Goal: Task Accomplishment & Management: Manage account settings

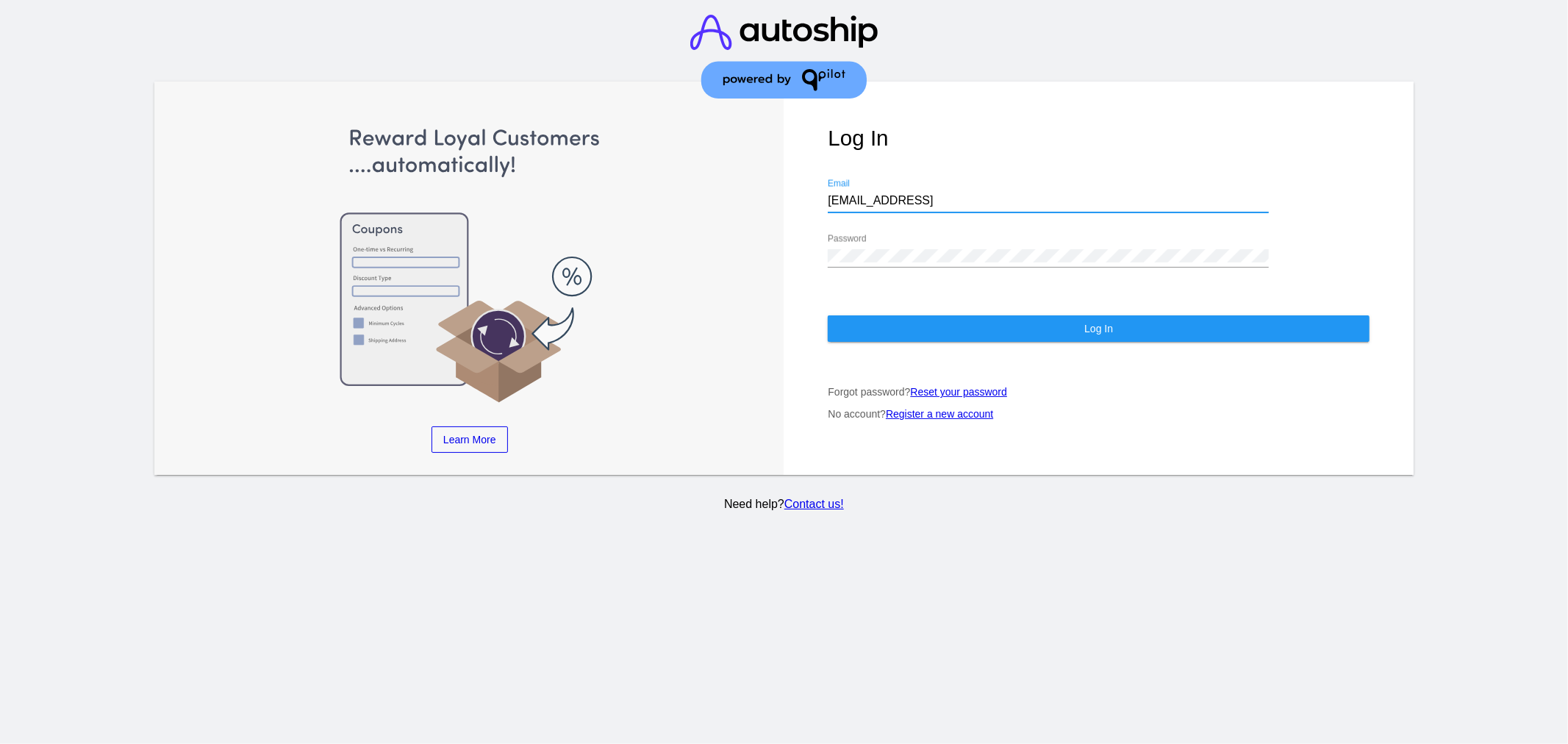
click at [869, 326] on button "Log In" at bounding box center [1099, 328] width 542 height 26
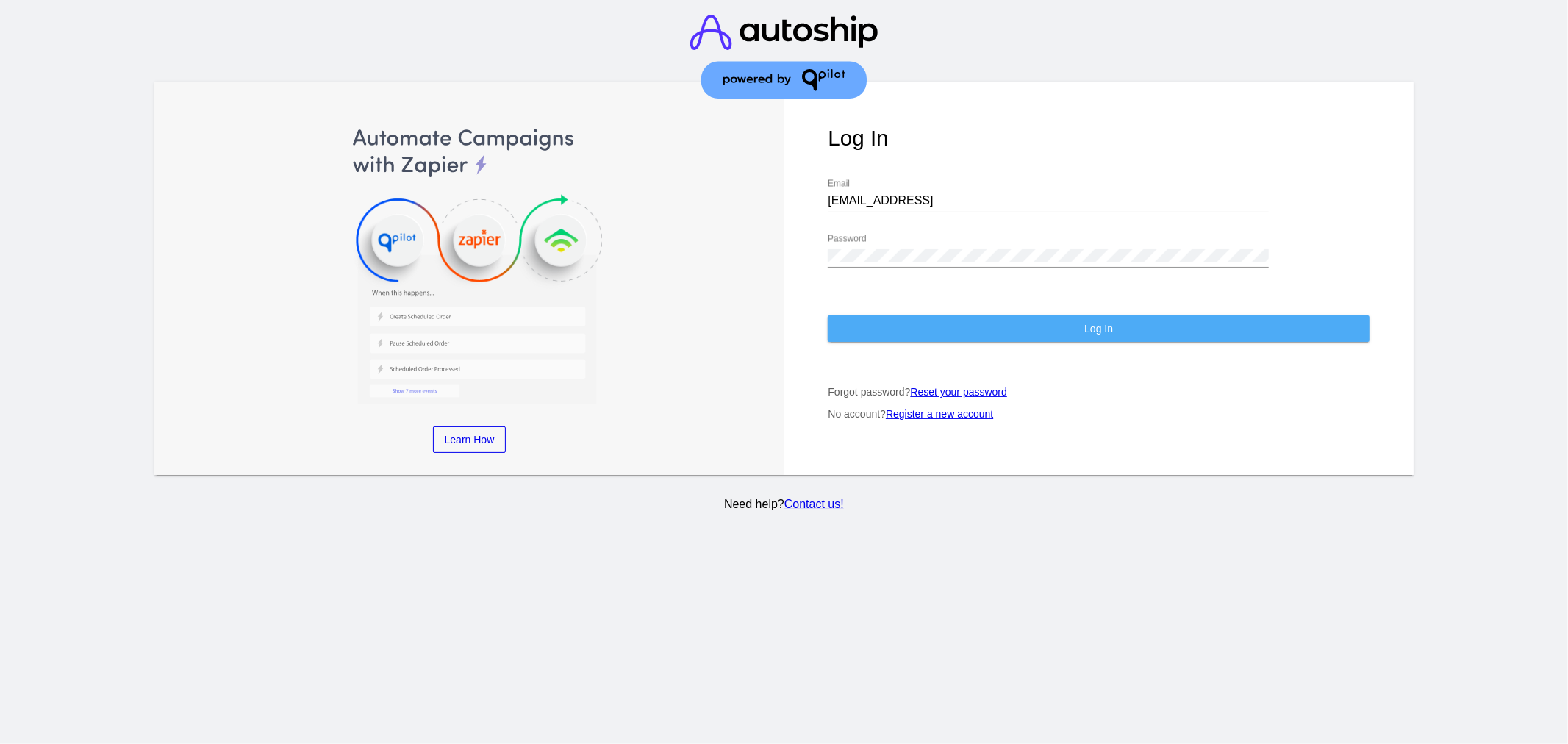
click at [1157, 326] on button "Log In" at bounding box center [1099, 328] width 542 height 26
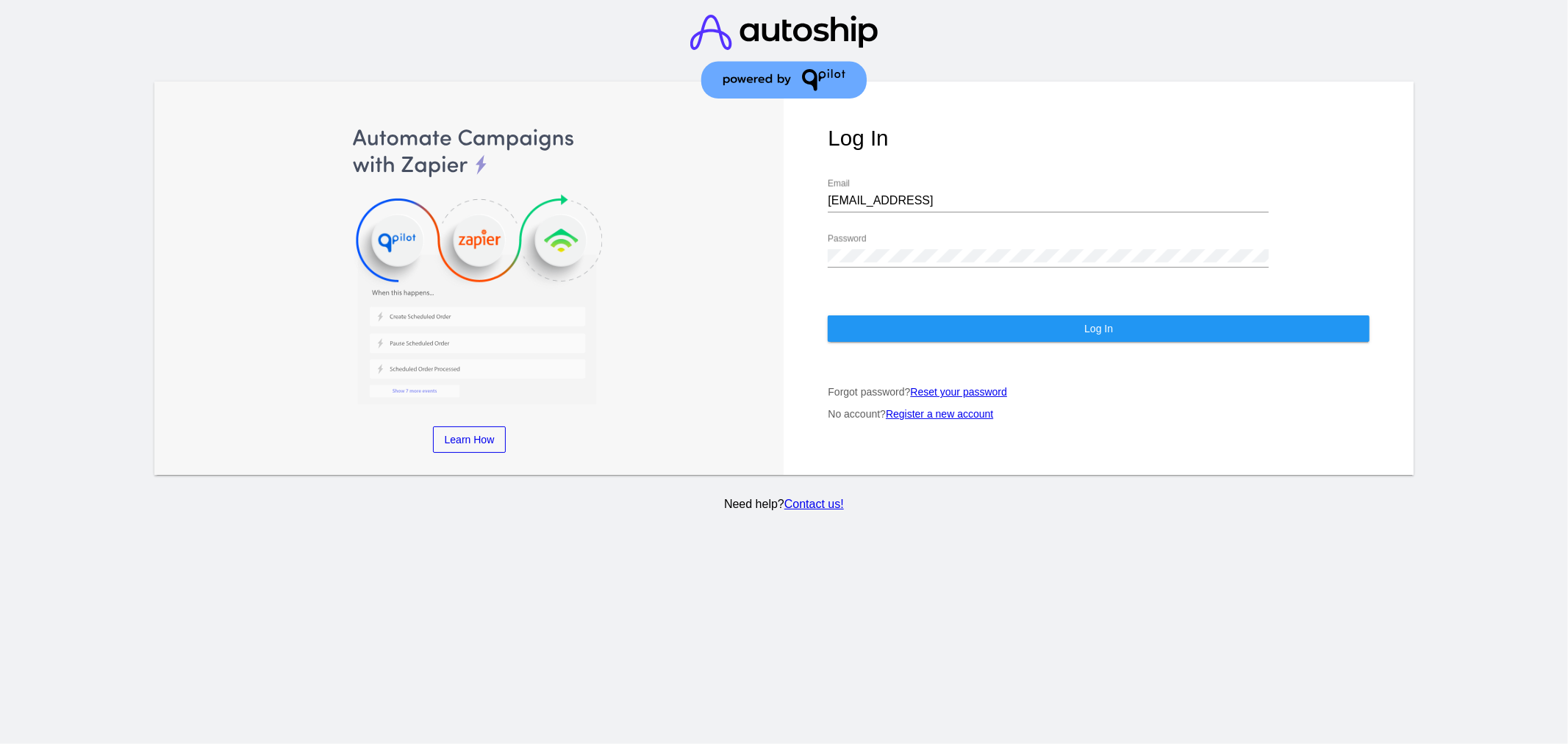
click at [1089, 339] on button "Log In" at bounding box center [1099, 328] width 542 height 26
click at [924, 194] on div "[EMAIL_ADDRESS] Email" at bounding box center [1049, 195] width 441 height 33
click at [972, 193] on div "[EMAIL_ADDRESS] Email" at bounding box center [1049, 195] width 441 height 33
drag, startPoint x: 973, startPoint y: 197, endPoint x: 831, endPoint y: 163, distance: 146.0
click at [973, 197] on input "[EMAIL_ADDRESS]" at bounding box center [1049, 201] width 441 height 14
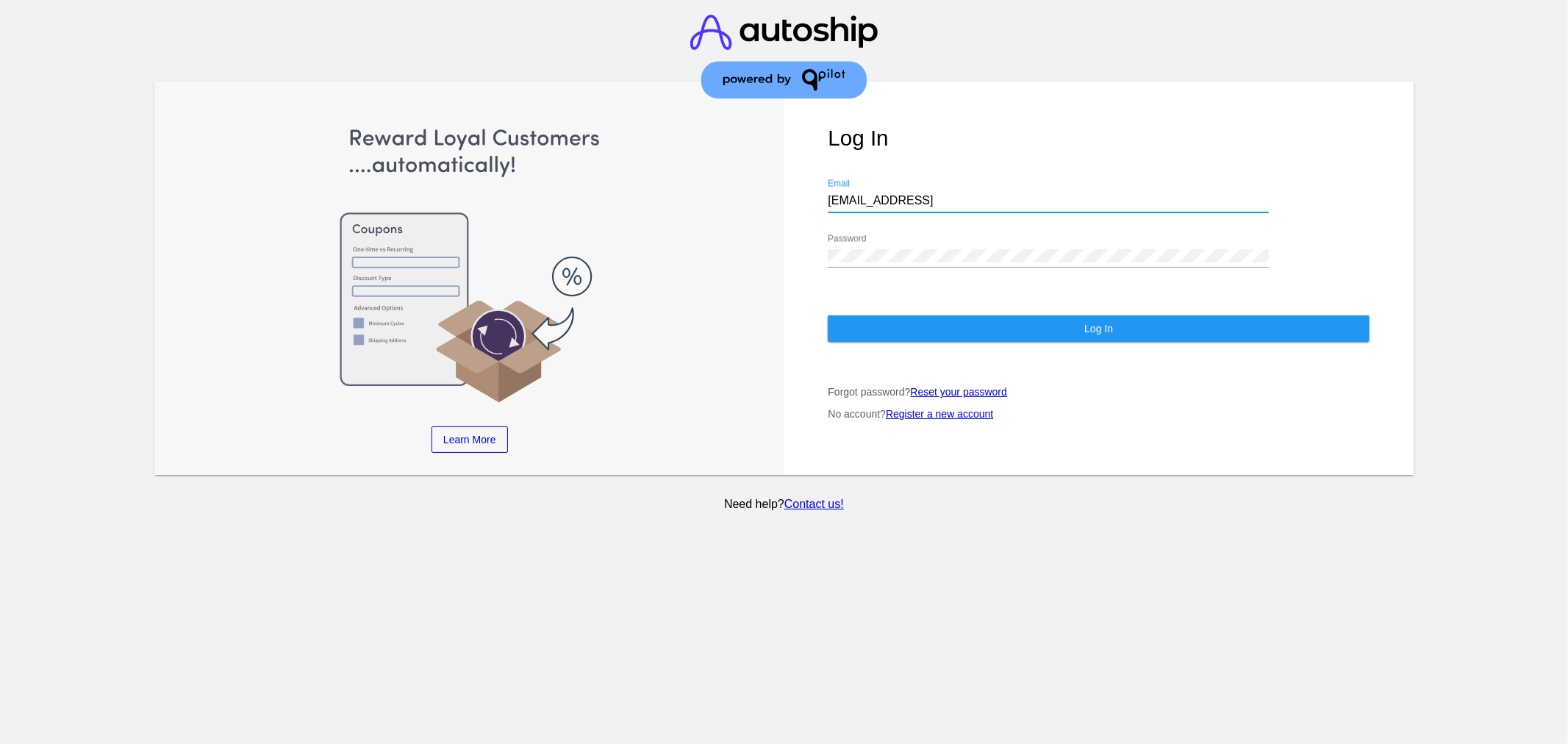
type input "[EMAIL_ADDRESS][DOMAIN_NAME]"
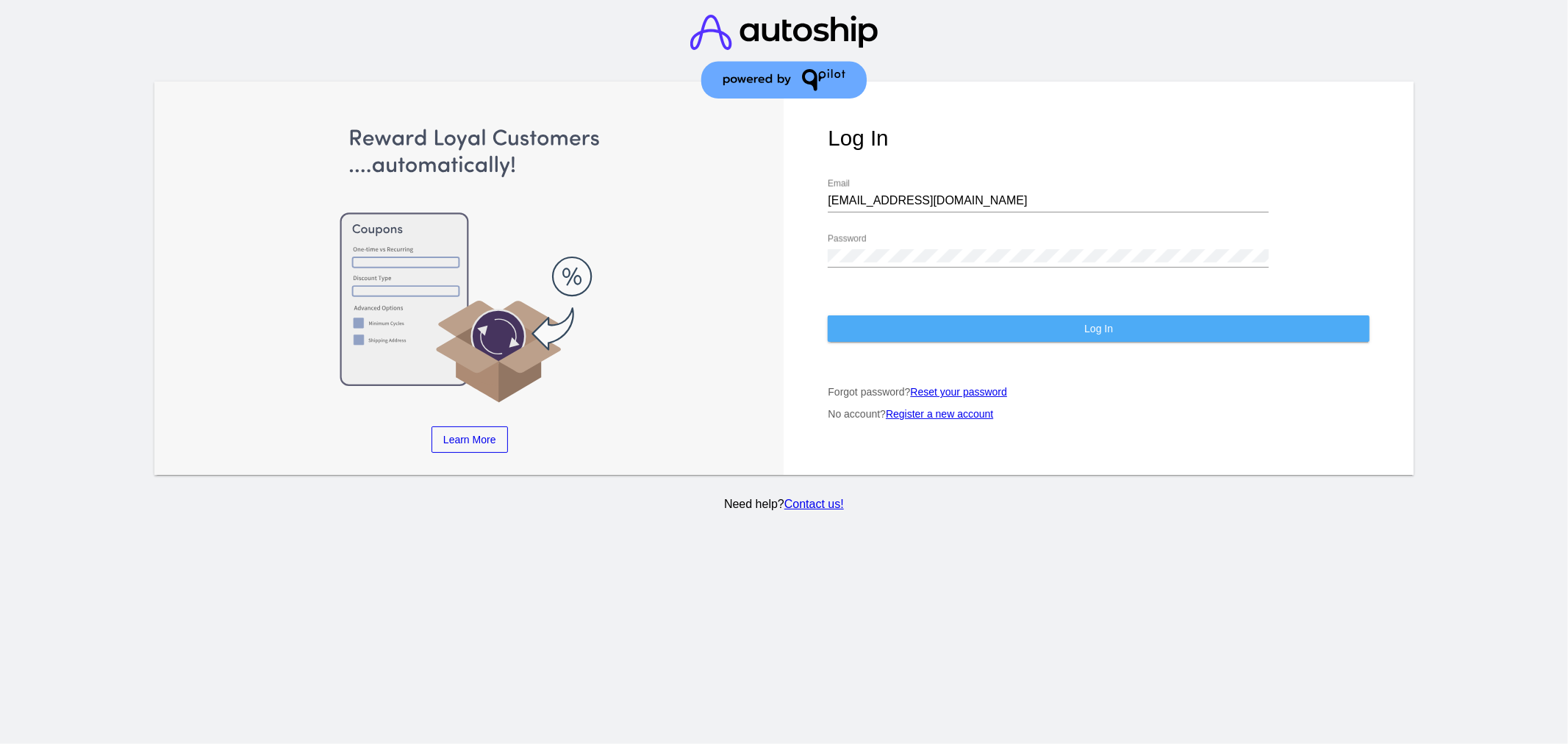
click at [918, 318] on button "Log In" at bounding box center [1099, 328] width 542 height 26
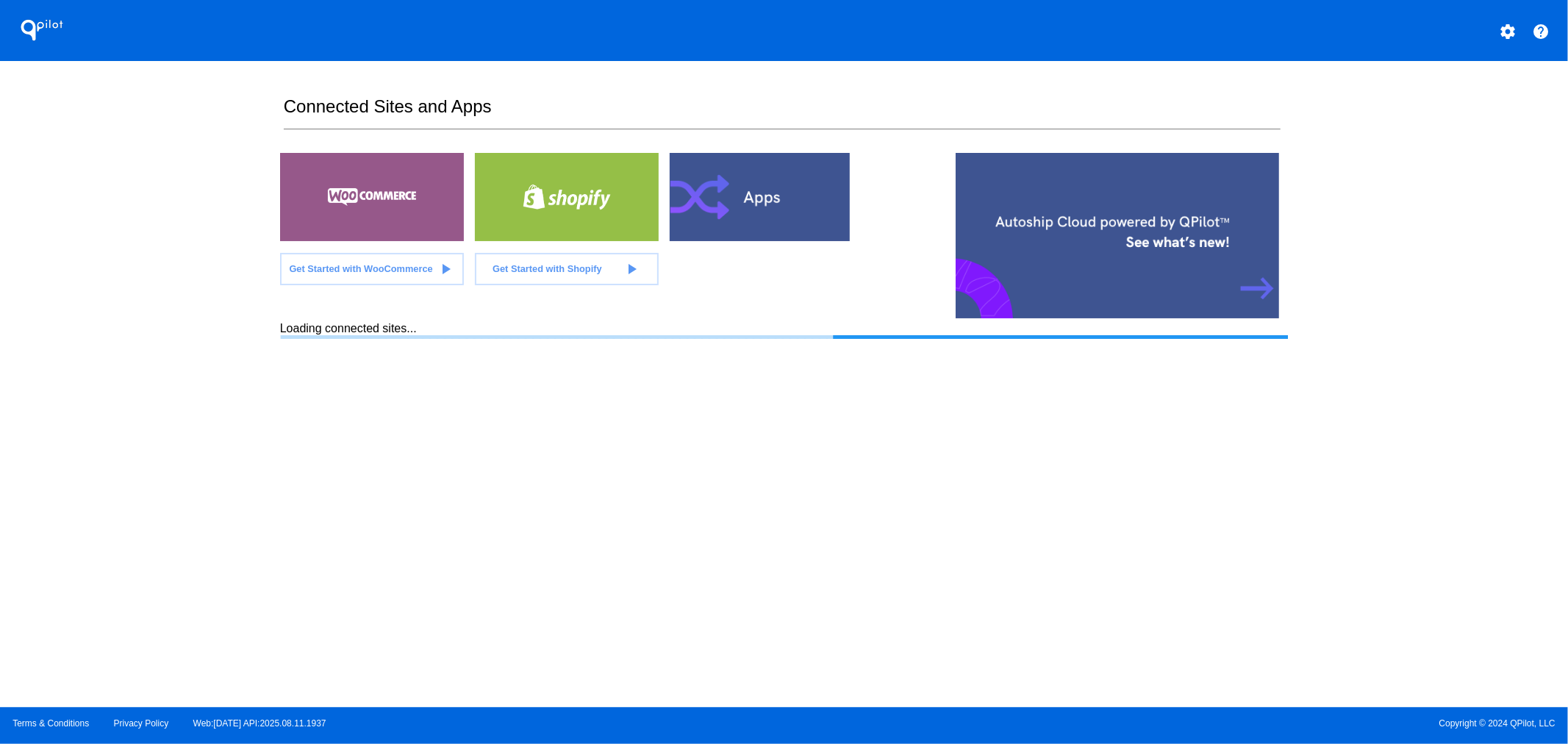
click at [1413, 142] on div "QPilot settings help Connected Sites and Apps Get Started with WooCommerce play…" at bounding box center [784, 353] width 1568 height 707
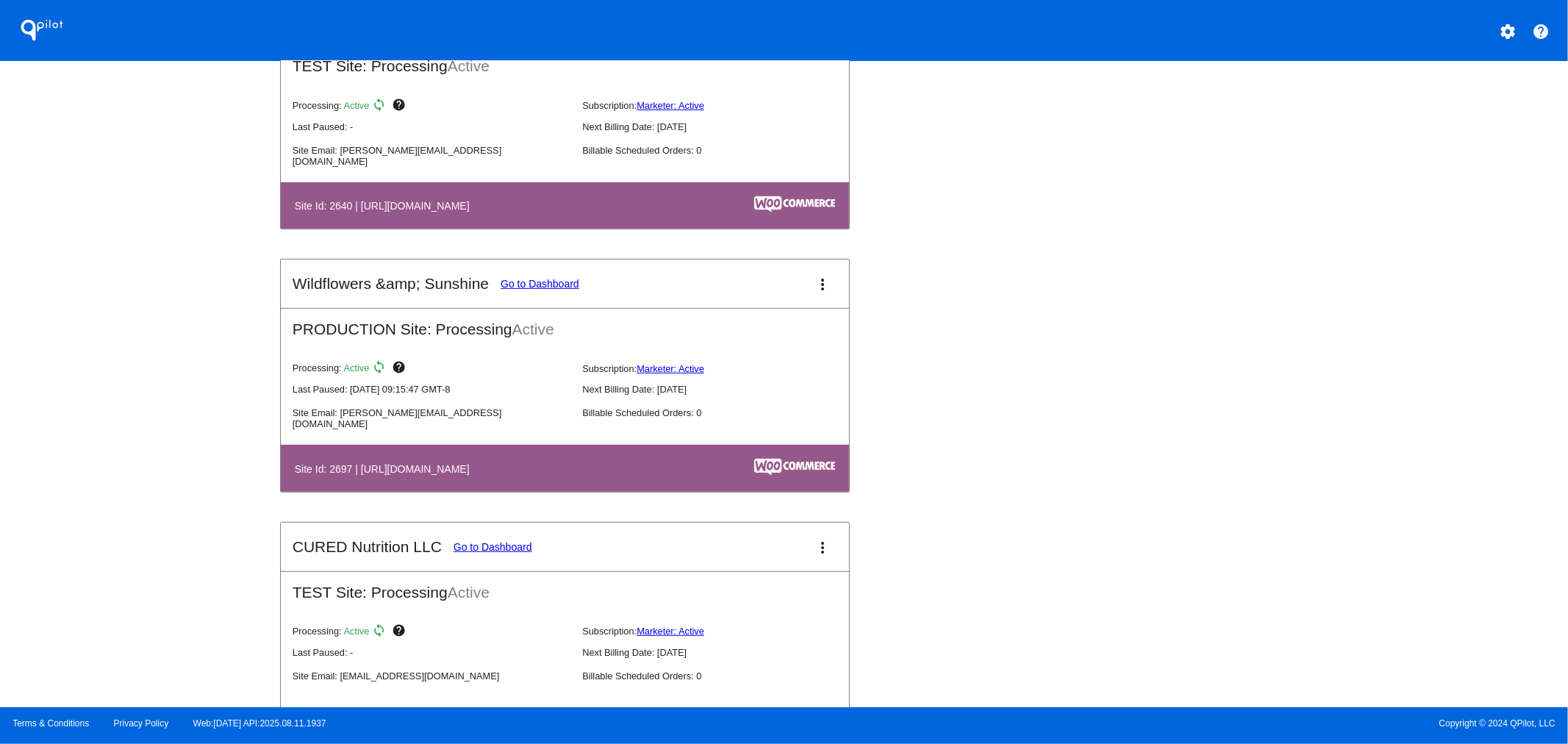
scroll to position [5136, 0]
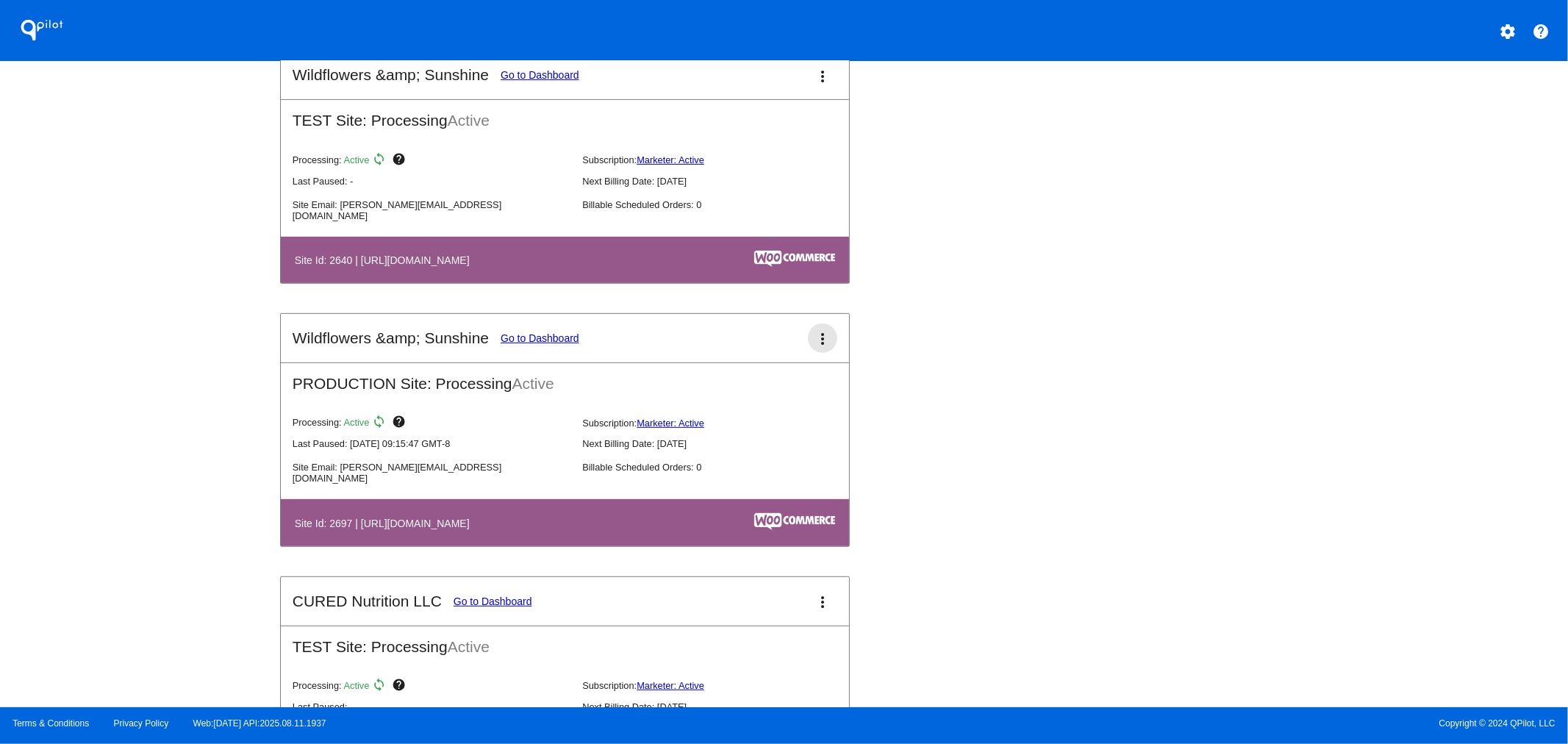
click at [819, 332] on button "more_vert" at bounding box center [822, 338] width 30 height 30
click at [751, 331] on span "dashboard" at bounding box center [765, 335] width 56 height 13
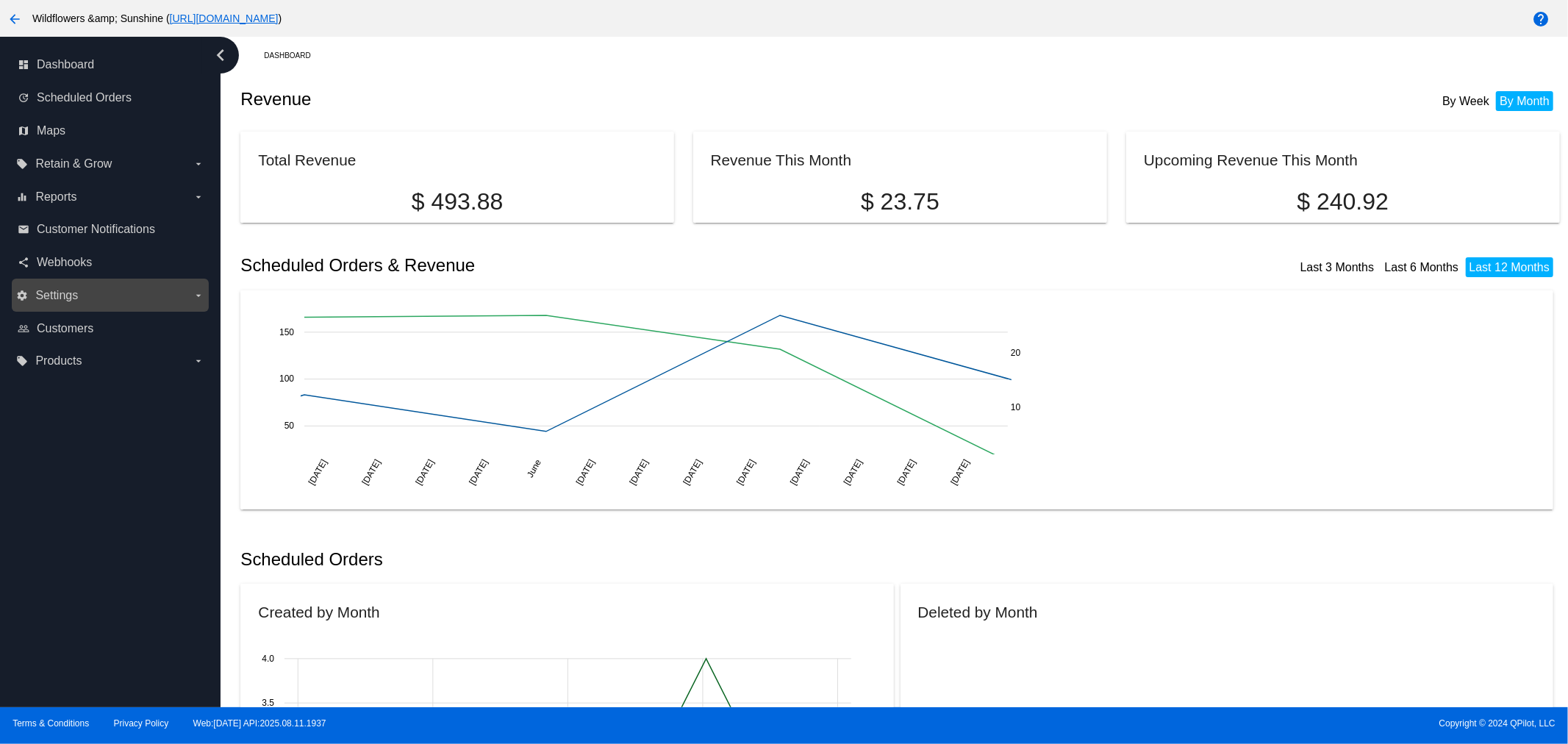
click at [74, 298] on span "Settings" at bounding box center [57, 296] width 42 height 14
click at [0, 0] on input "settings Settings arrow_drop_down" at bounding box center [0, 0] width 0 height 0
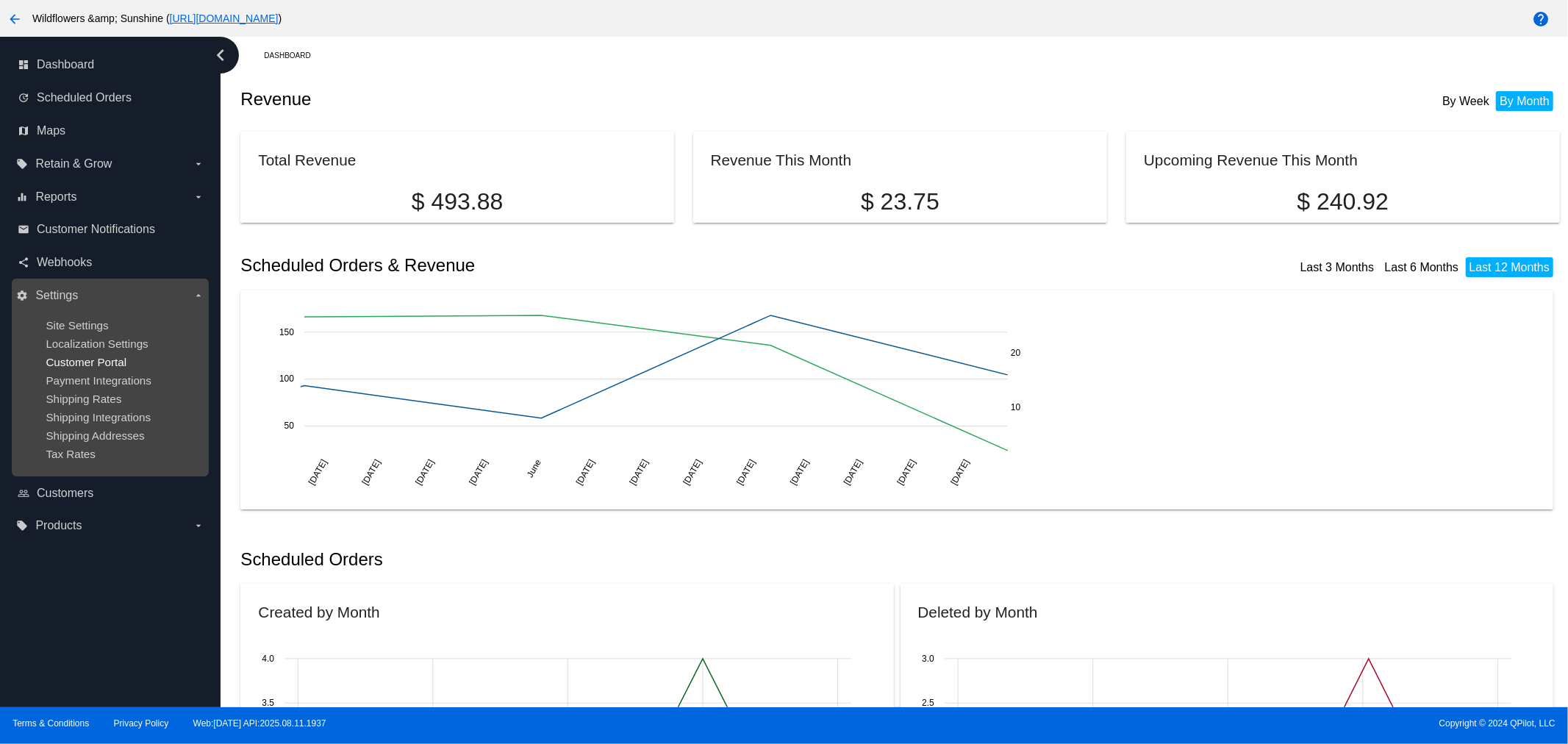
click at [94, 357] on span "Customer Portal" at bounding box center [86, 362] width 81 height 13
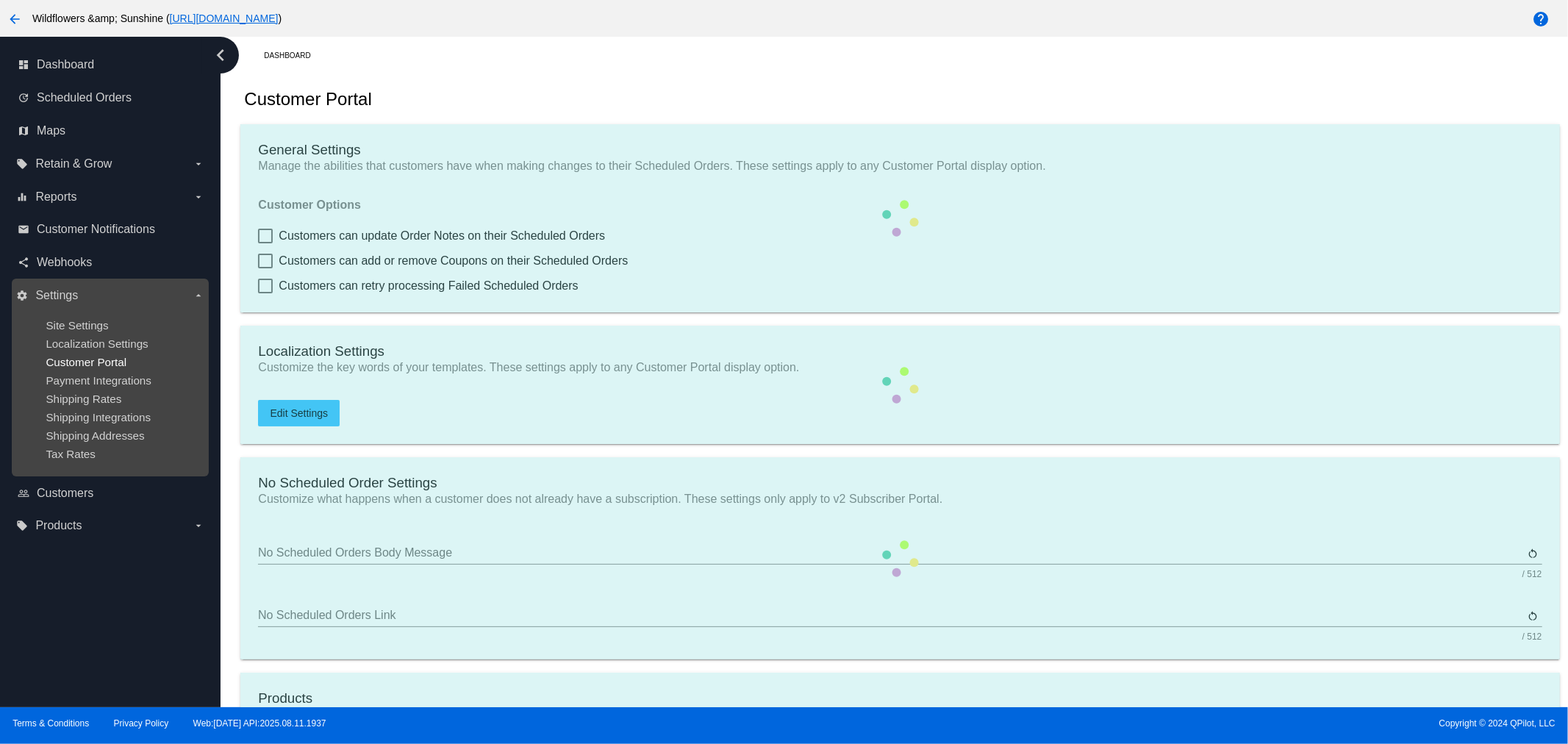
checkbox input "true"
type input "Create a Subscription"
type input "[URL][DOMAIN_NAME]"
checkbox input "true"
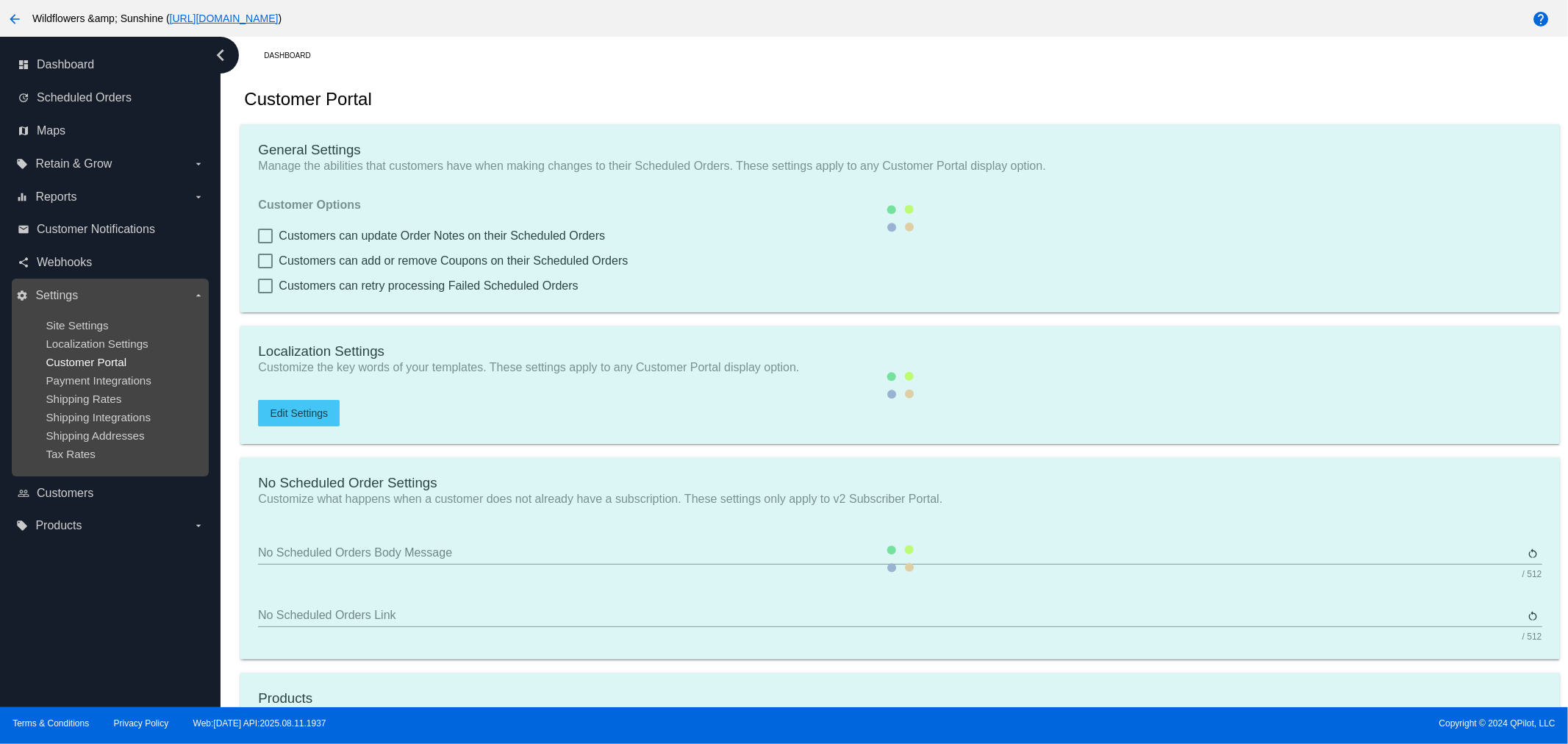
checkbox input "true"
type input "1"
type input "20"
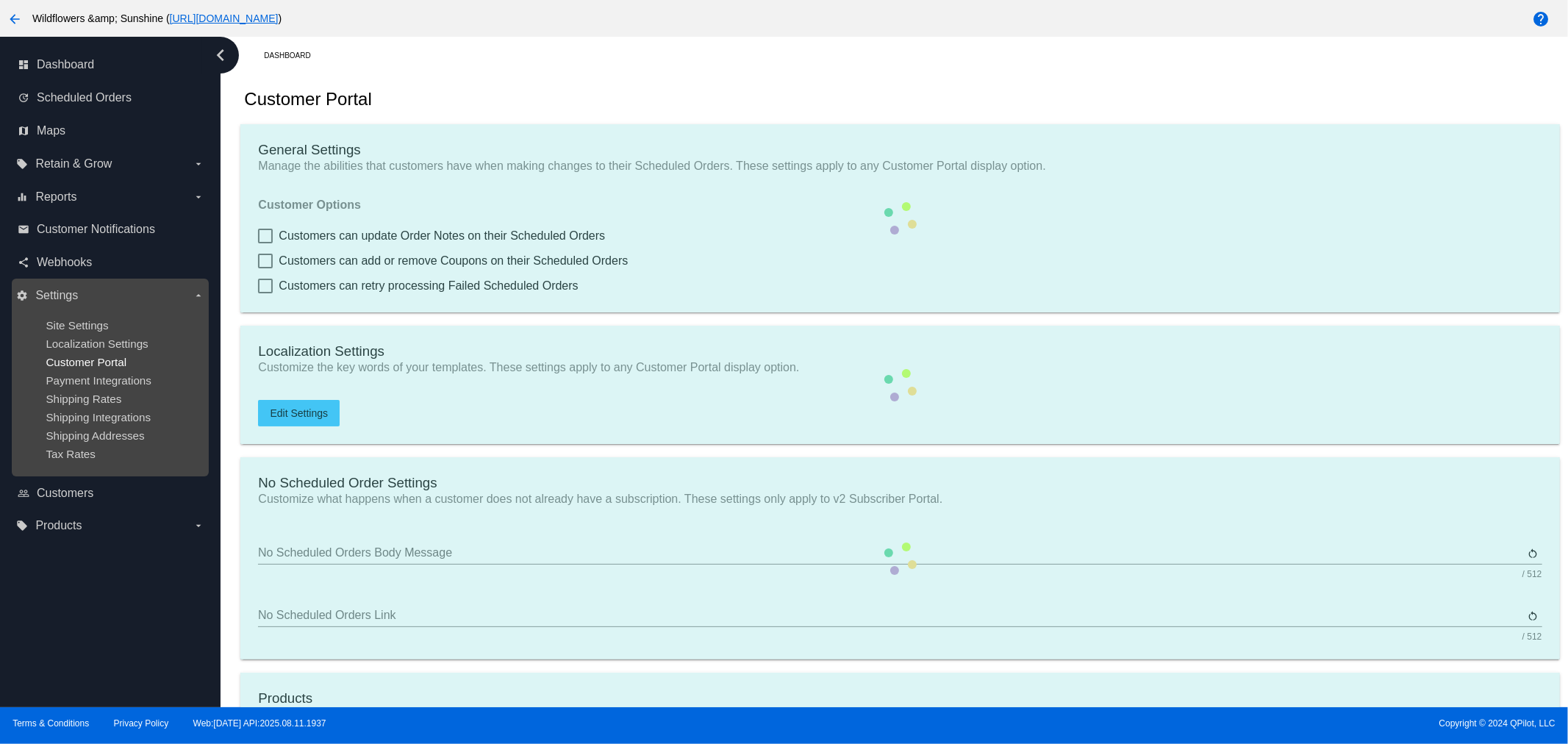
type input "200"
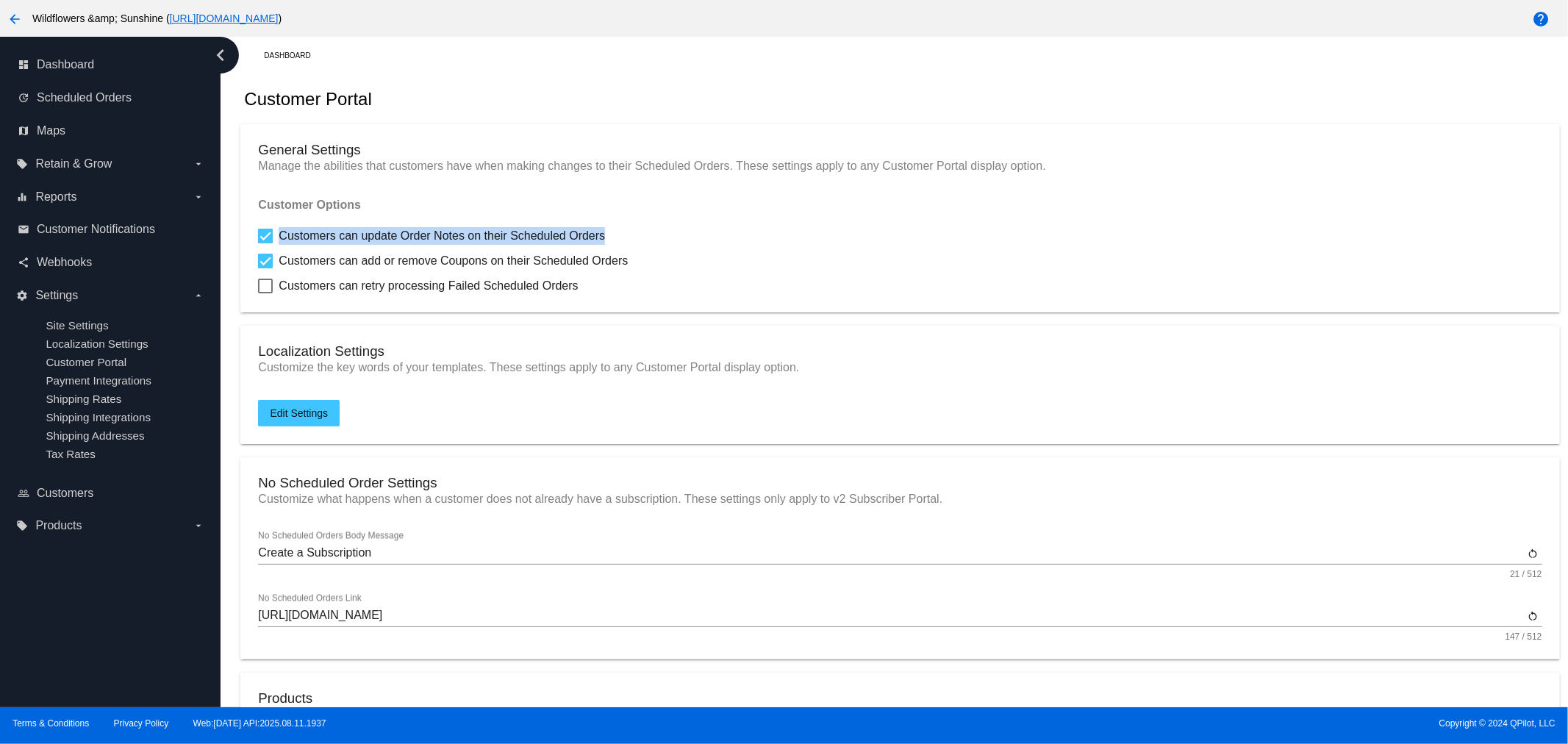
drag, startPoint x: 635, startPoint y: 235, endPoint x: 276, endPoint y: 231, distance: 359.0
click at [276, 230] on div "Customers can update Order Notes on their Scheduled Orders" at bounding box center [900, 236] width 1284 height 18
click at [498, 112] on div "Customer Portal" at bounding box center [900, 99] width 1319 height 50
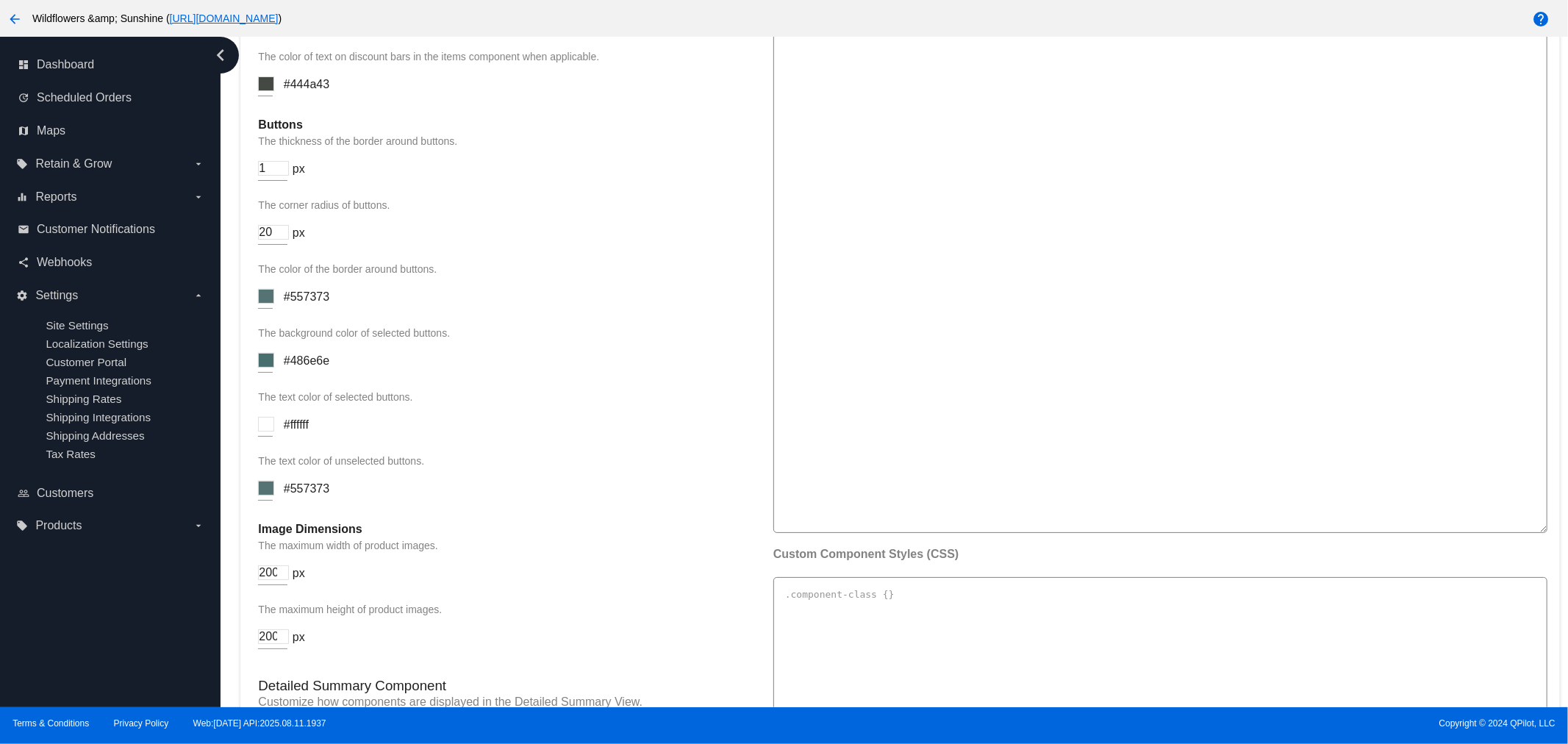
scroll to position [1715, 0]
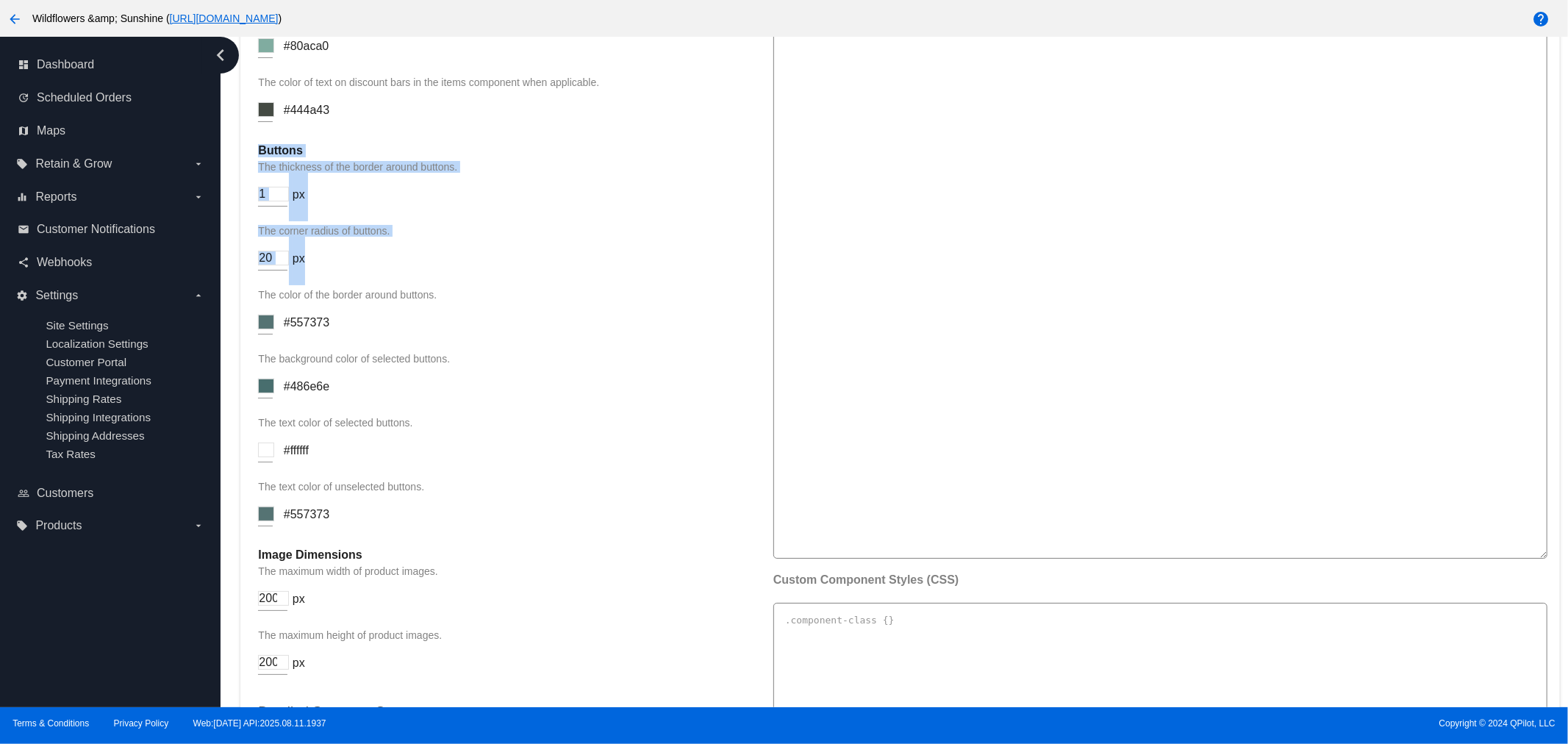
drag, startPoint x: 310, startPoint y: 260, endPoint x: 256, endPoint y: 153, distance: 119.9
click at [256, 153] on mat-card "v2 Portal Settings Customize the style and functionality of the v2 Portal displ…" at bounding box center [900, 291] width 1319 height 1835
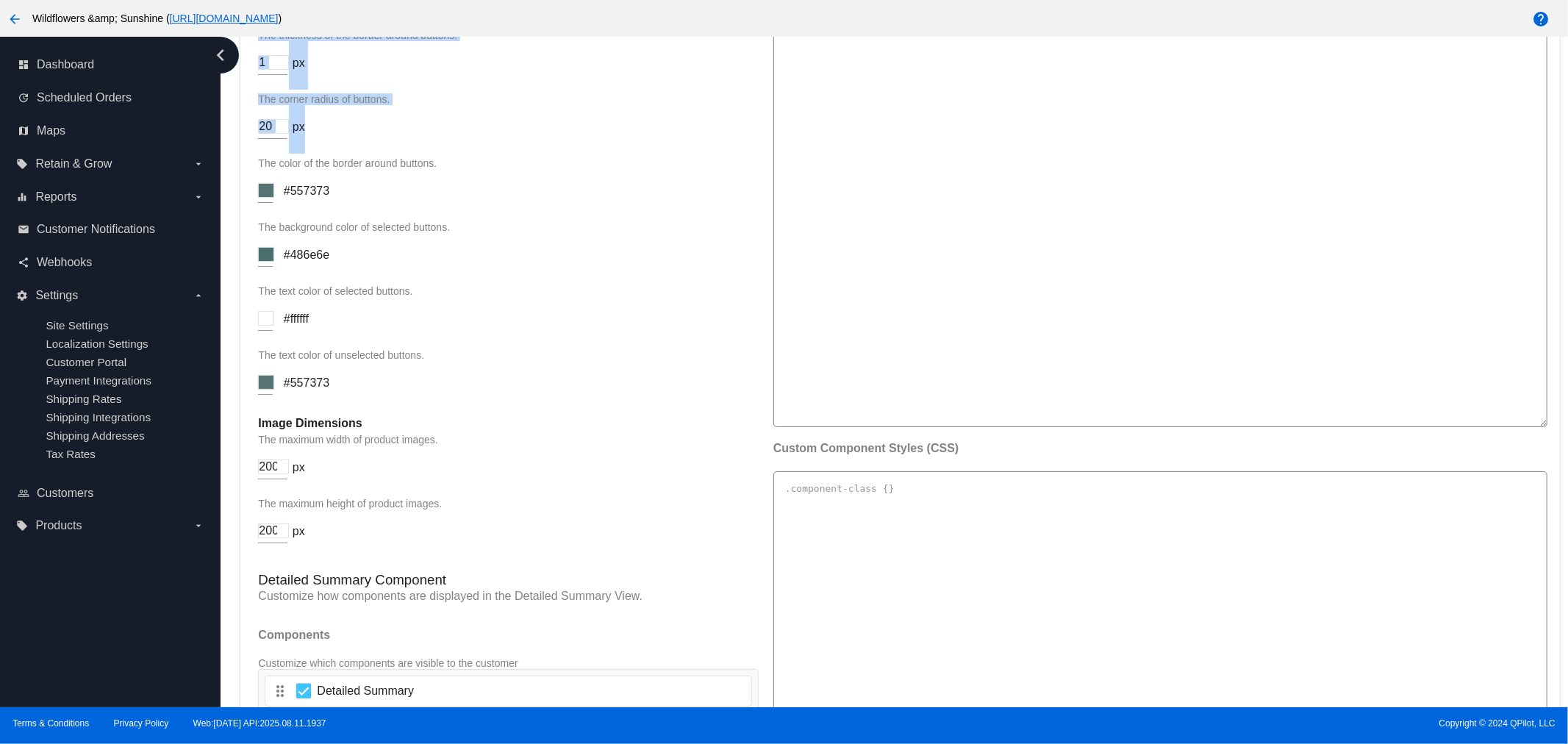
scroll to position [1905, 0]
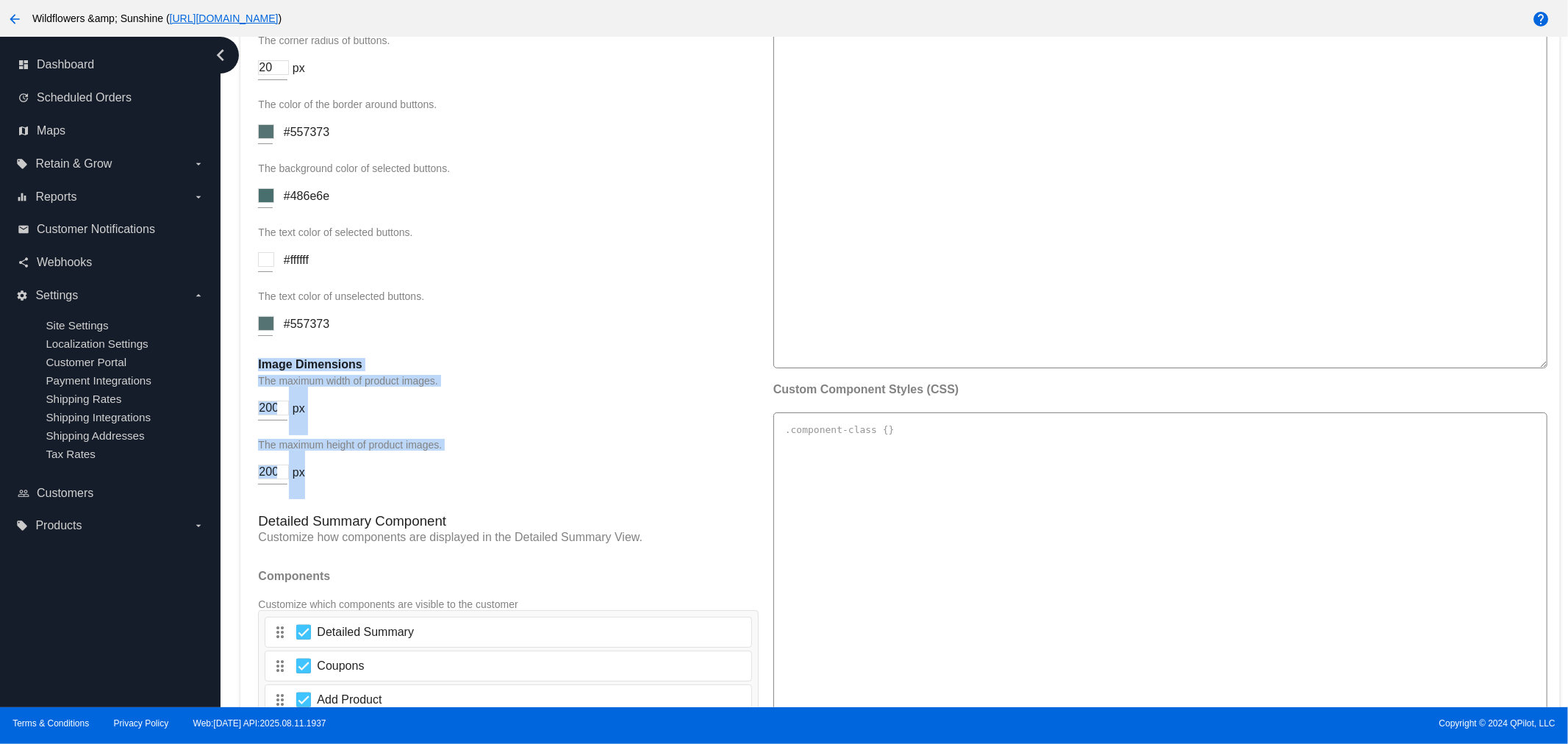
drag, startPoint x: 352, startPoint y: 495, endPoint x: 266, endPoint y: 375, distance: 147.6
click at [246, 362] on mat-card "v2 Portal Settings Customize the style and functionality of the v2 Portal displ…" at bounding box center [900, 101] width 1319 height 1835
click at [451, 451] on div "The maximum height of product images. 200 px" at bounding box center [507, 468] width 500 height 60
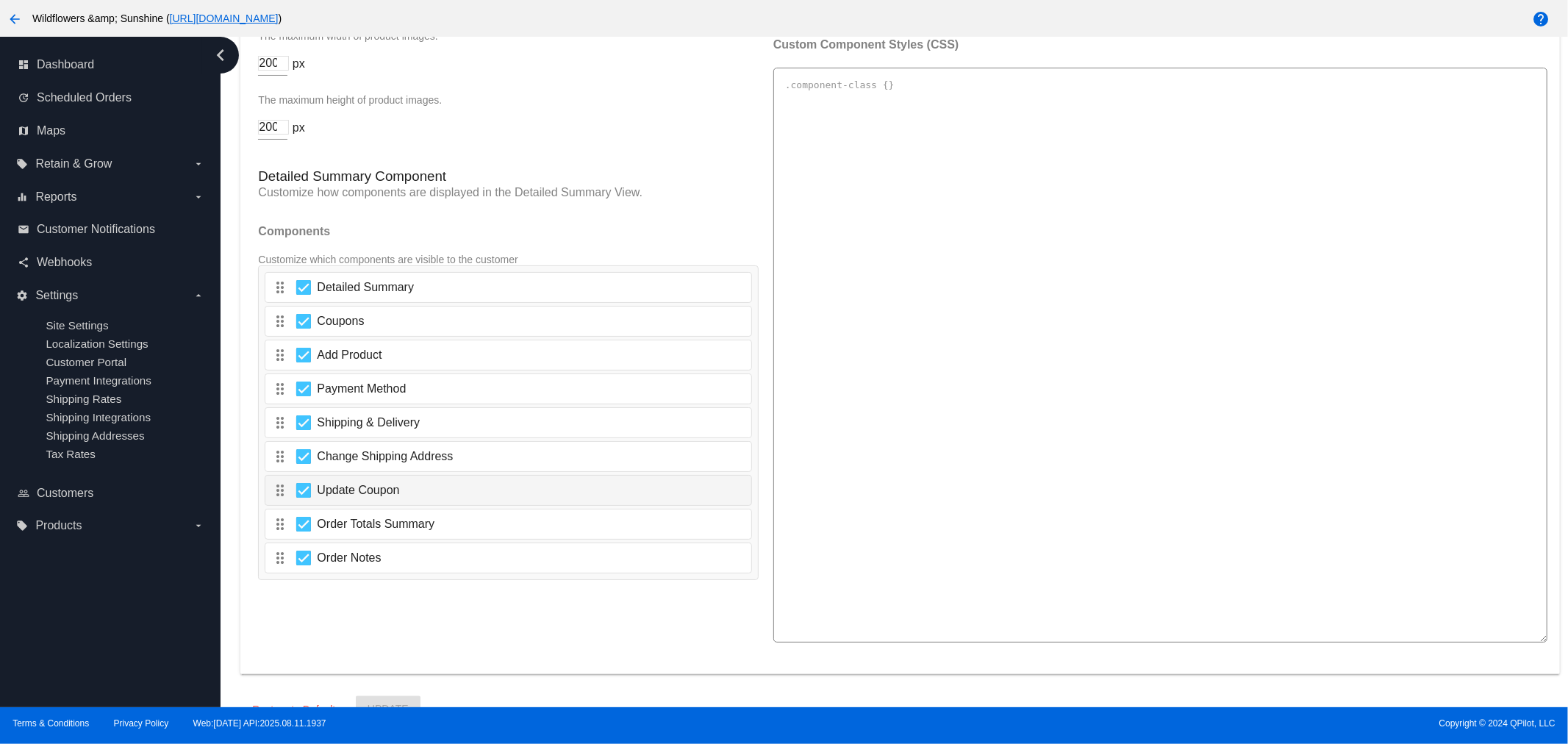
scroll to position [2287, 0]
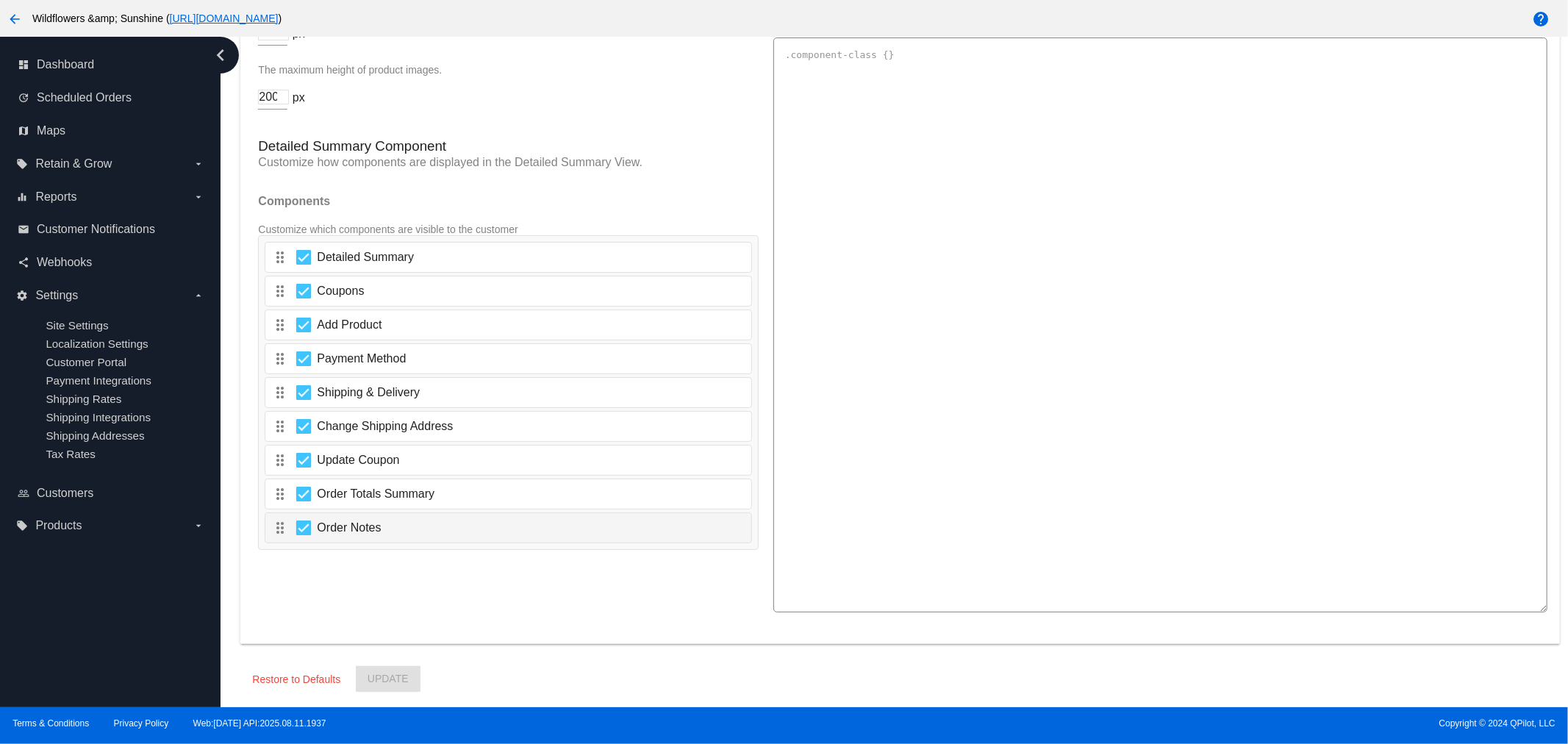
click at [299, 522] on div at bounding box center [303, 527] width 14 height 14
click at [303, 535] on input "Order Notes" at bounding box center [303, 535] width 1 height 1
click at [305, 524] on div at bounding box center [303, 527] width 14 height 14
click at [304, 535] on input "Order Notes" at bounding box center [303, 535] width 1 height 1
checkbox input "true"
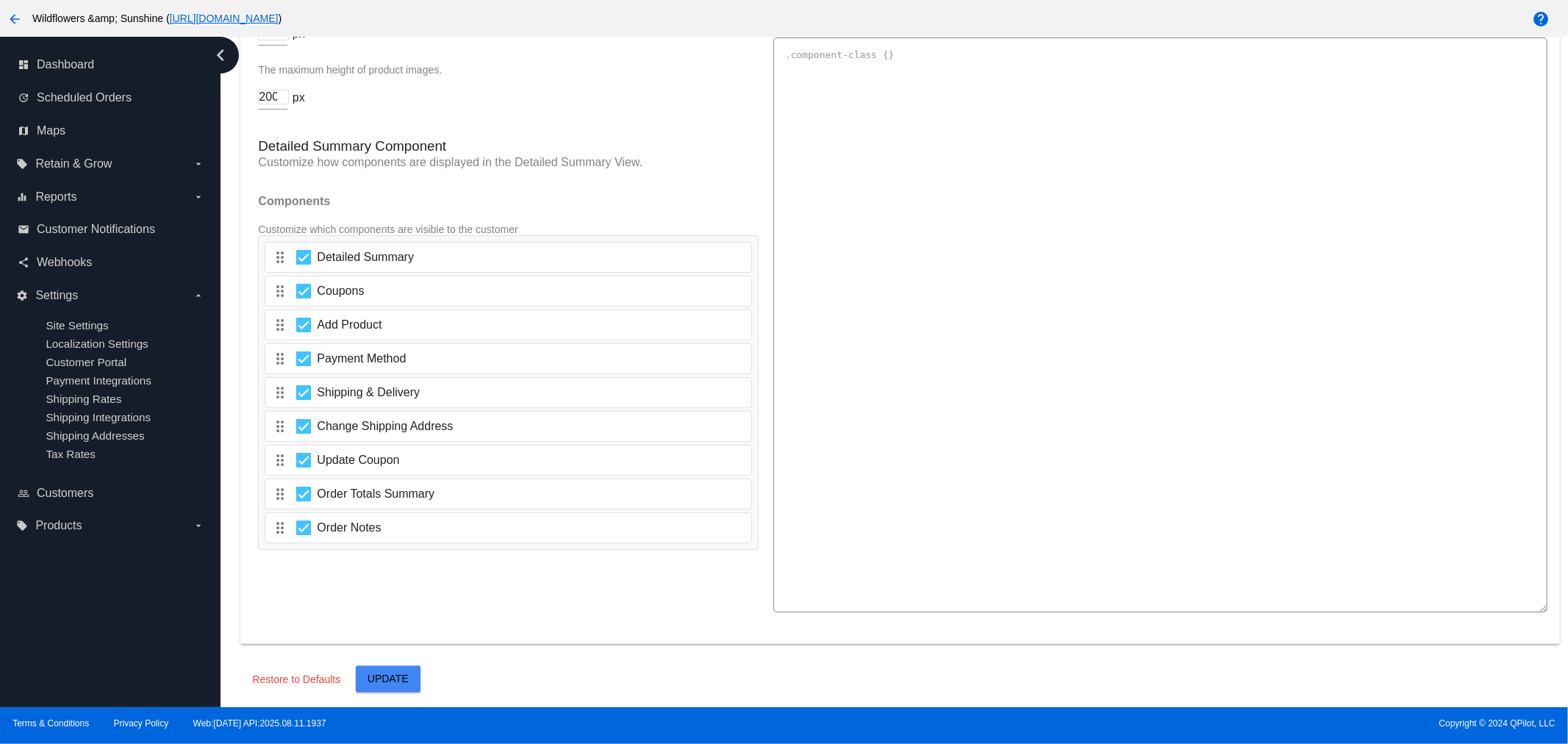
click at [414, 708] on div "Terms & Conditions Privacy Policy Web:[DATE] API:2025.08.11.1937 Copyright © 20…" at bounding box center [784, 725] width 1568 height 36
click at [407, 686] on button "Update" at bounding box center [388, 679] width 65 height 26
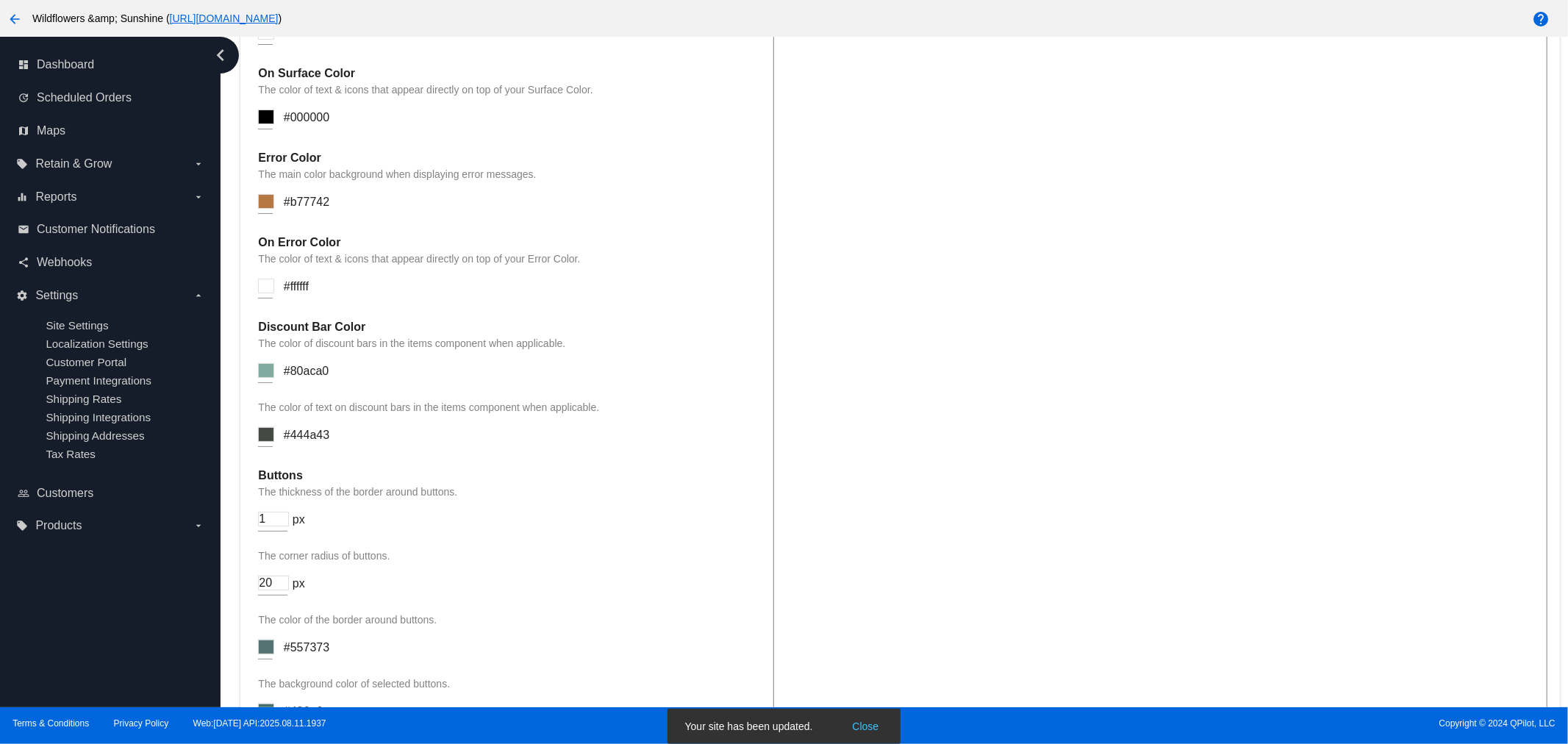
scroll to position [1333, 0]
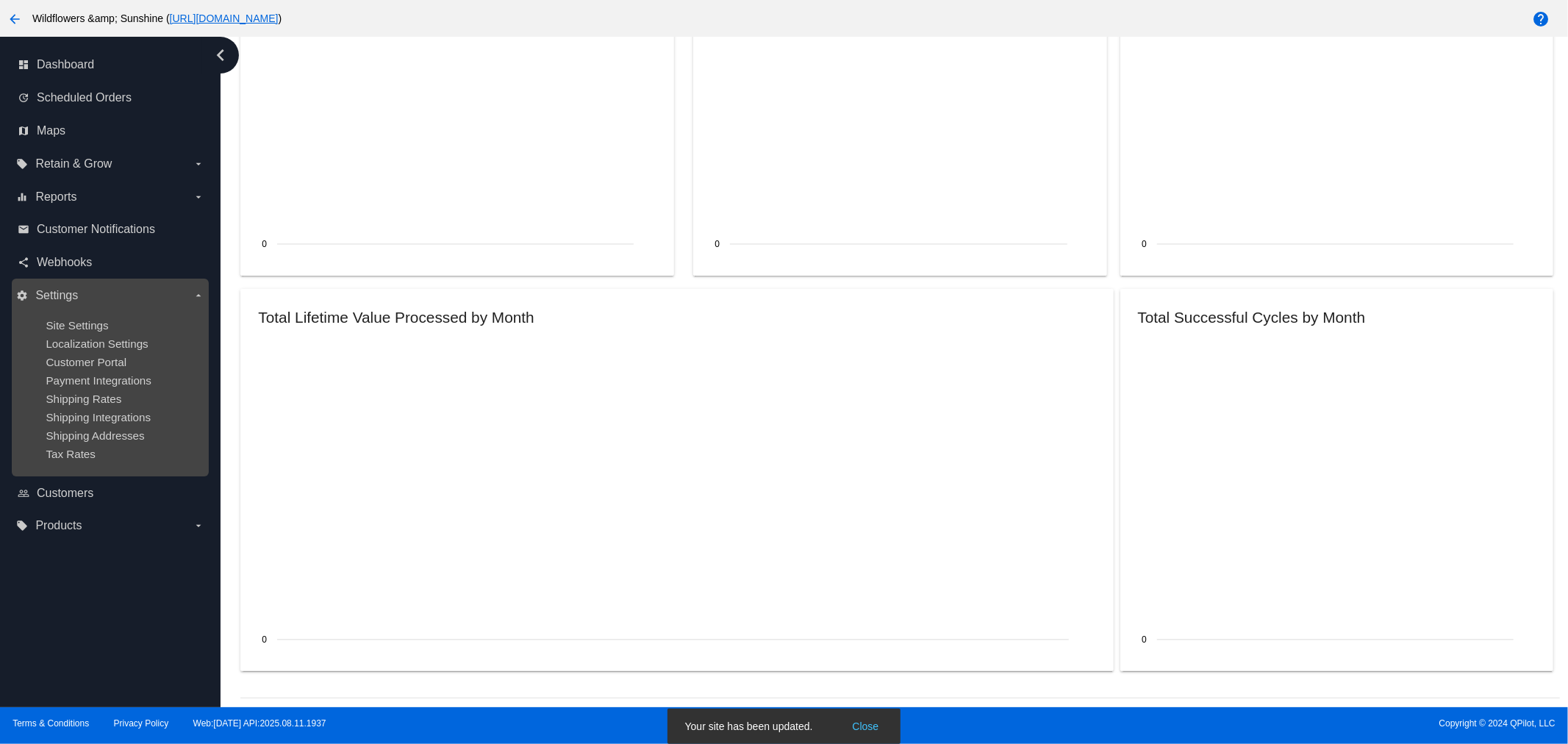
scroll to position [1524, 0]
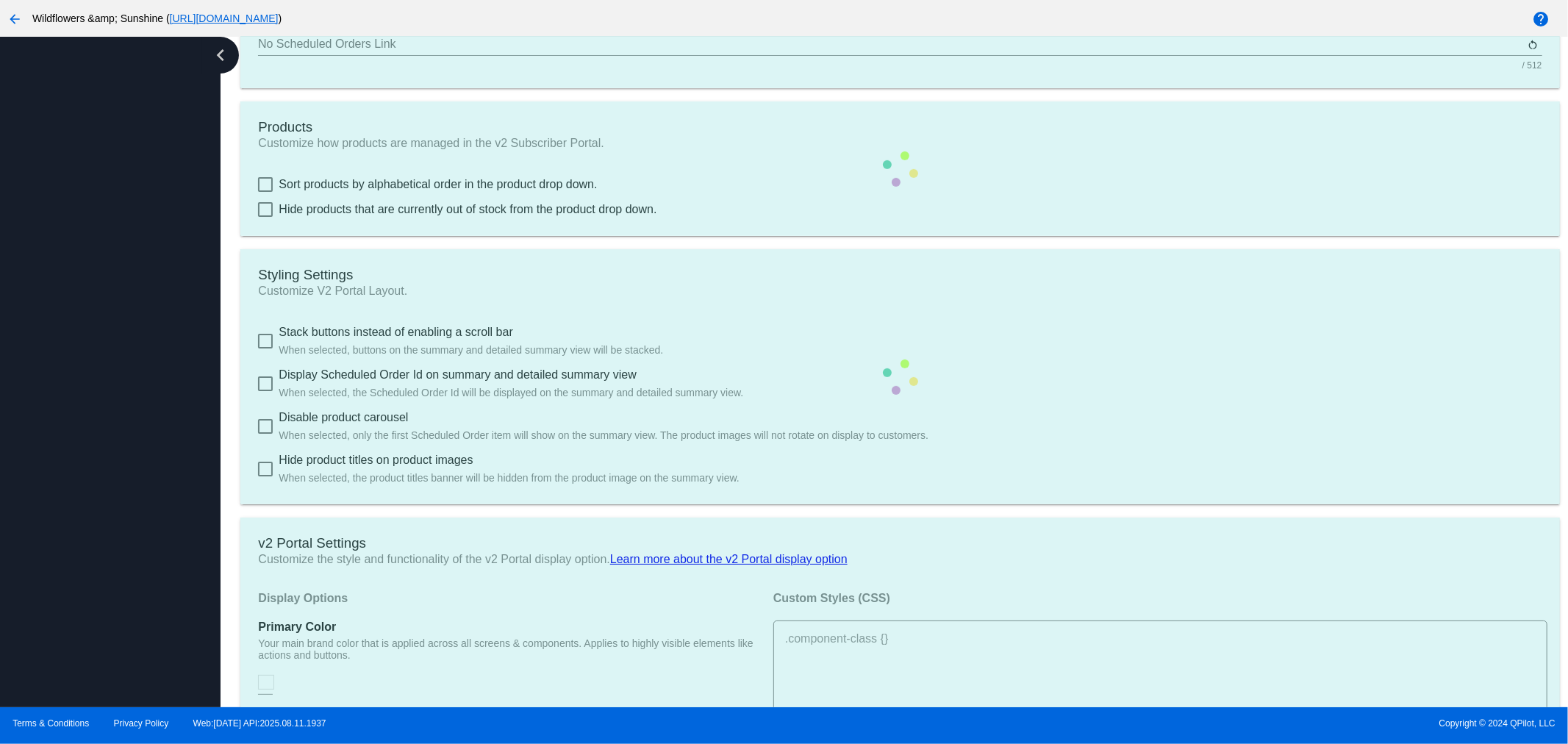
checkbox input "true"
type input "Create a Subscription"
type input "[URL][DOMAIN_NAME]"
checkbox input "true"
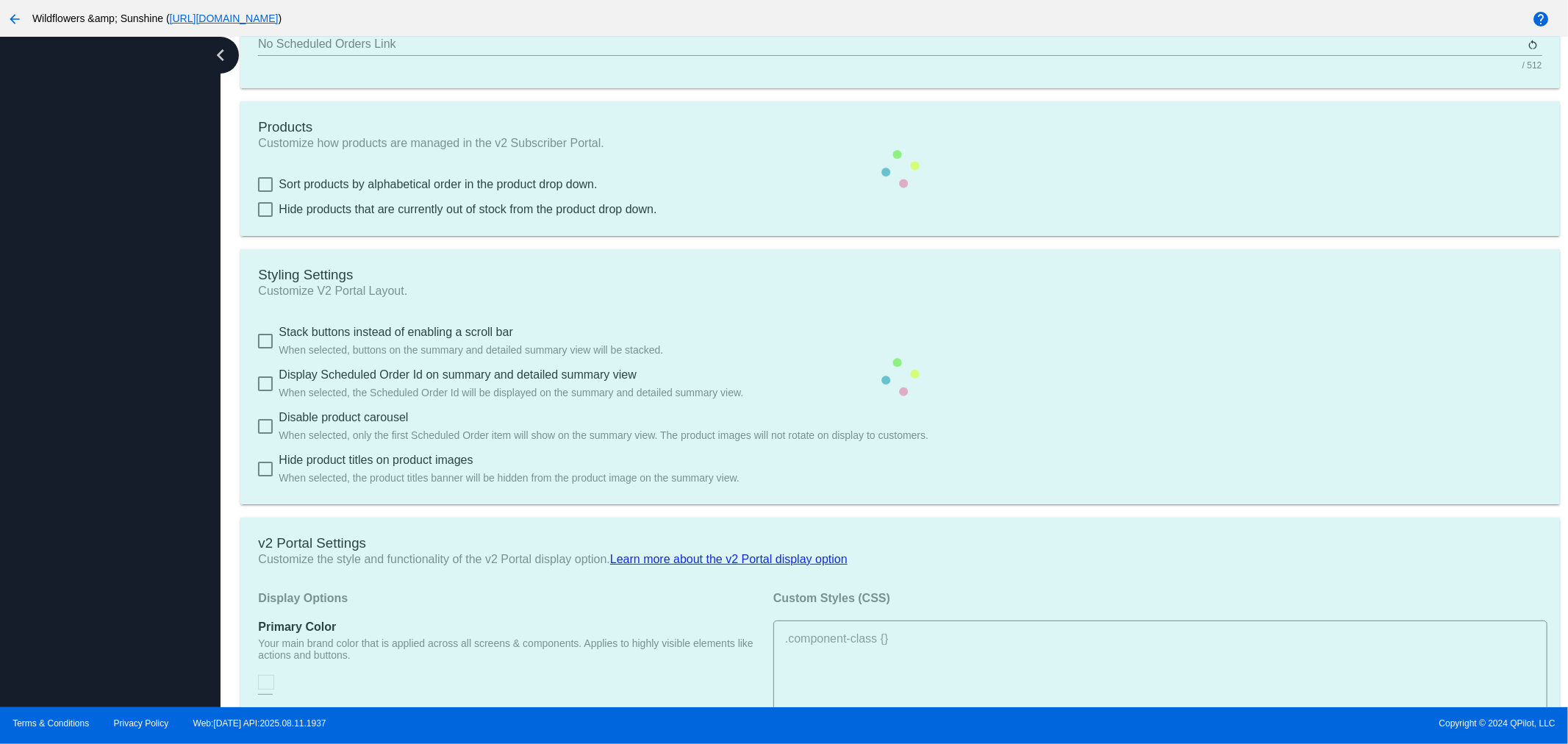
checkbox input "true"
type input "1"
type input "20"
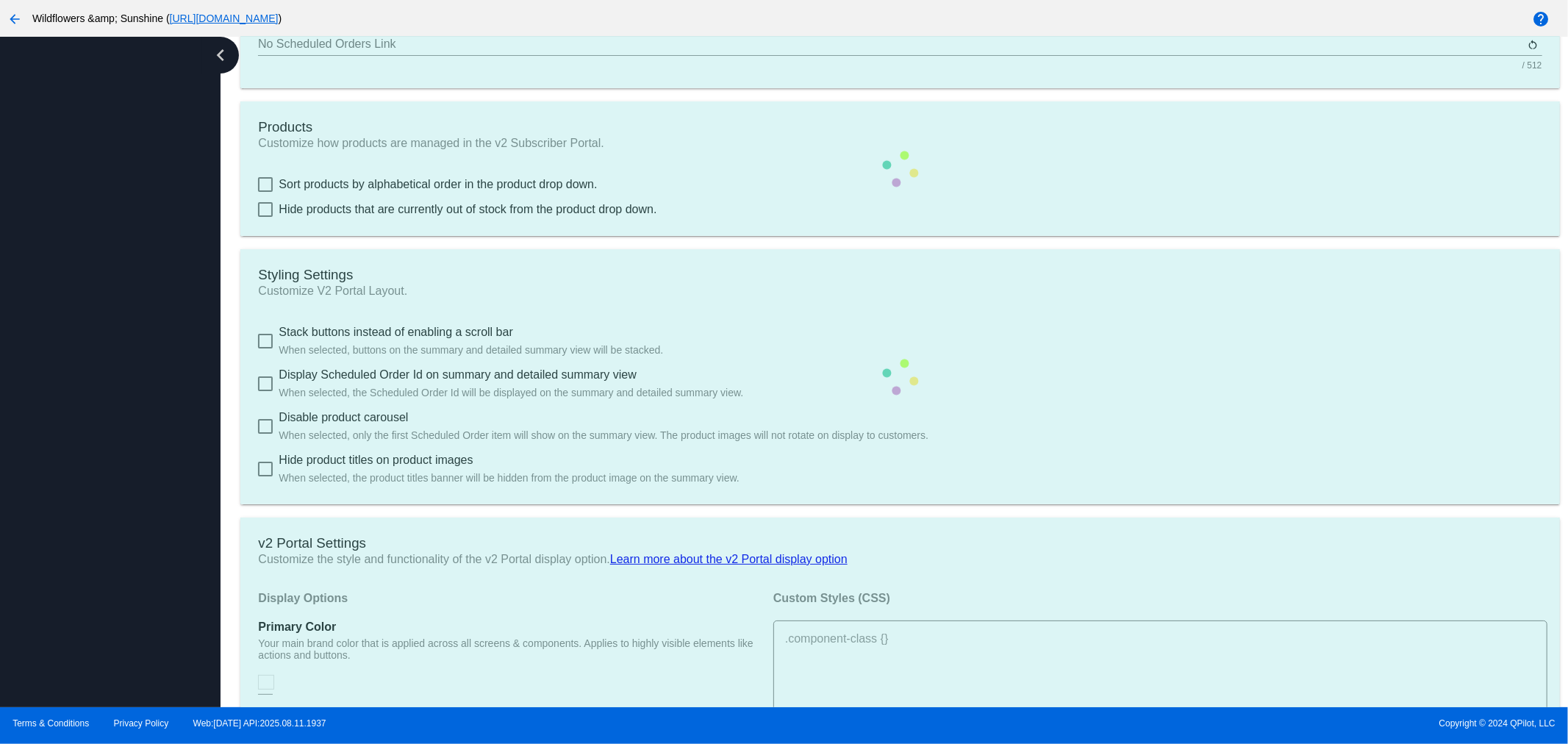
type input "200"
